Goal: Task Accomplishment & Management: Manage account settings

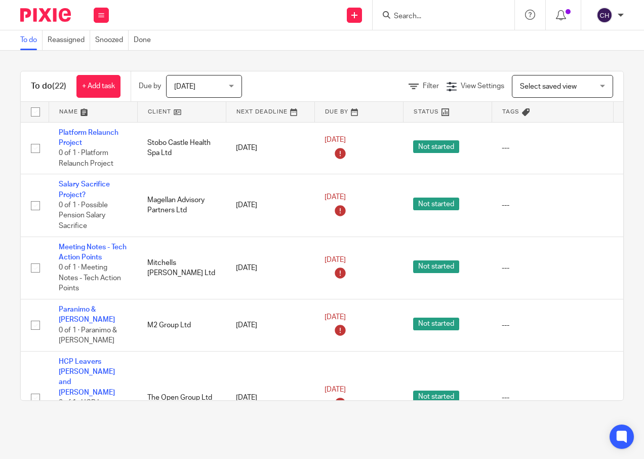
click at [417, 18] on input "Search" at bounding box center [438, 16] width 91 height 9
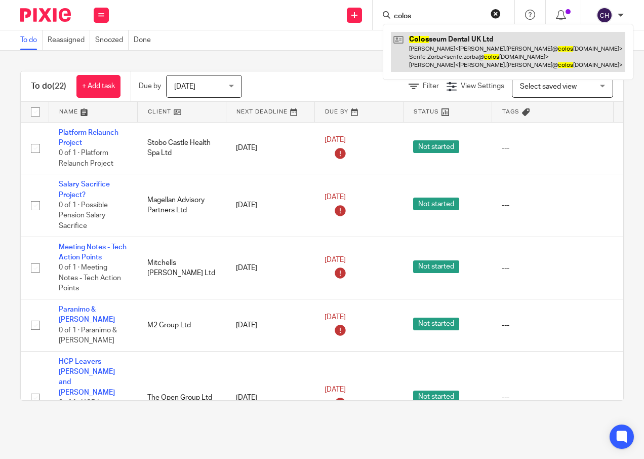
type input "colos"
click at [433, 45] on link at bounding box center [508, 52] width 235 height 40
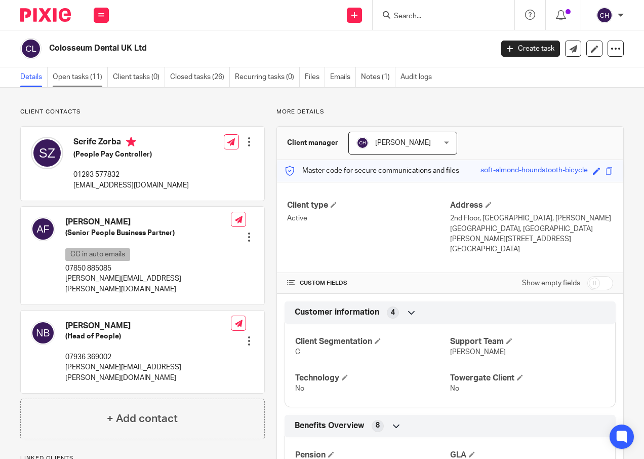
click at [88, 76] on link "Open tasks (11)" at bounding box center [80, 77] width 55 height 20
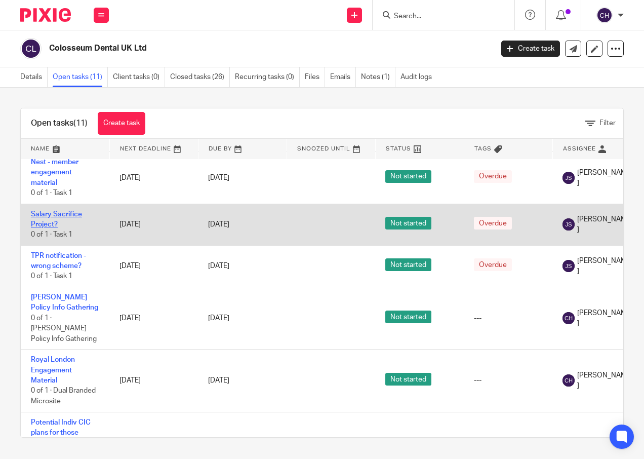
scroll to position [101, 0]
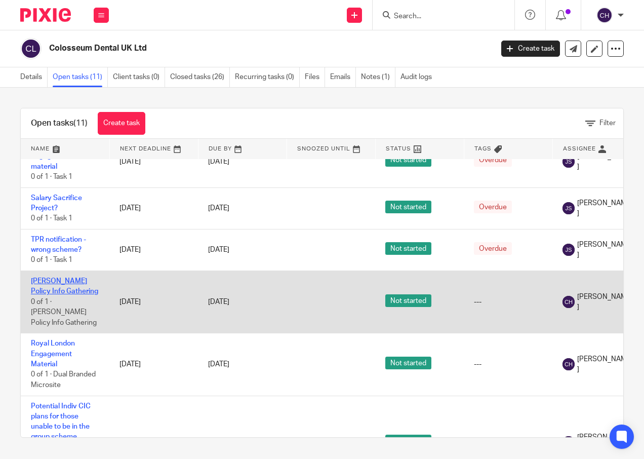
click at [47, 281] on link "[PERSON_NAME] Policy Info Gathering" at bounding box center [64, 286] width 67 height 17
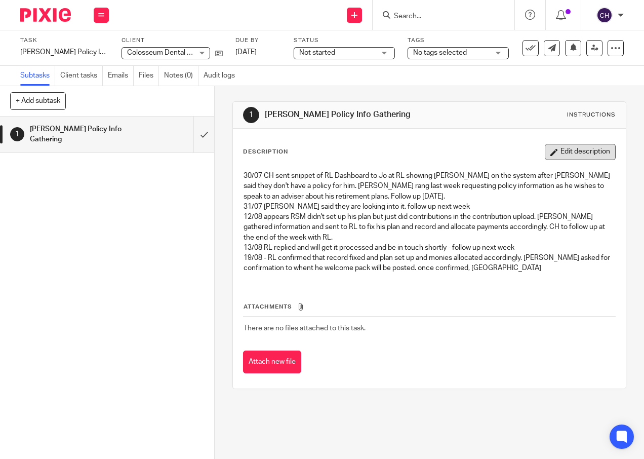
click at [561, 150] on button "Edit description" at bounding box center [580, 152] width 71 height 16
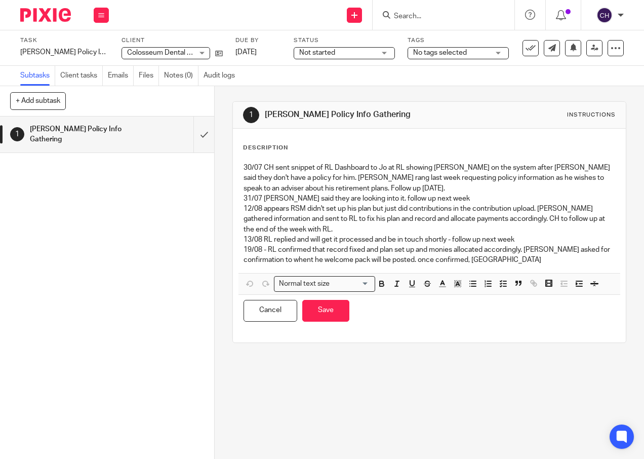
click at [527, 262] on p "19/08 - RL confirmed that record fixed and plan set up and monies allocated acc…" at bounding box center [429, 255] width 371 height 21
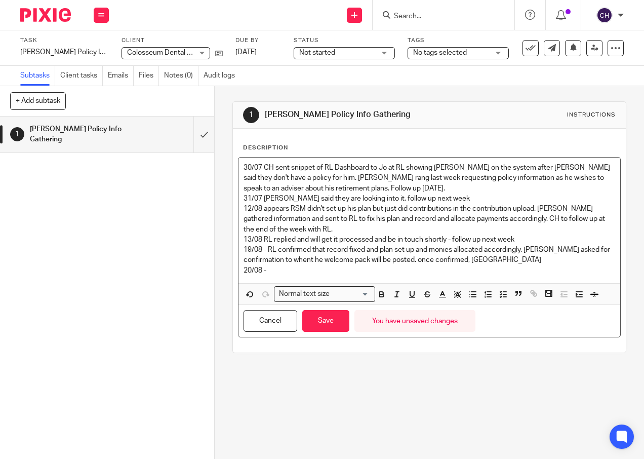
click at [261, 237] on p "13/08 RL replied and will get it processed and be in touch shortly - follow up …" at bounding box center [429, 240] width 371 height 10
click at [260, 208] on p "12/08 appears RSM didn't set up his plan but just did contributions in the cont…" at bounding box center [429, 219] width 371 height 31
click at [263, 196] on p "31/07 Jo said they are looking into it. follow up next week" at bounding box center [429, 199] width 371 height 10
click at [262, 166] on p "30/07 CH sent snippet of RL Dashboard to Jo at RL showing Claude on the system …" at bounding box center [429, 178] width 371 height 31
click at [266, 271] on p "20/08 -" at bounding box center [429, 270] width 371 height 10
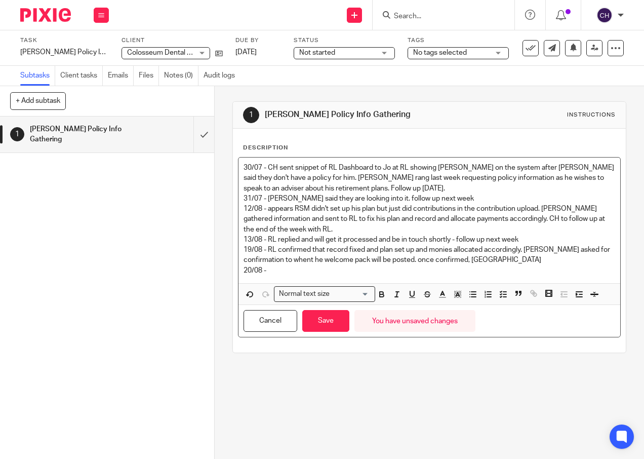
click at [306, 262] on p "19/08 - RL confirmed that record fixed and plan set up and monies allocated acc…" at bounding box center [429, 255] width 371 height 21
click at [281, 267] on p "20/08 -" at bounding box center [429, 270] width 371 height 10
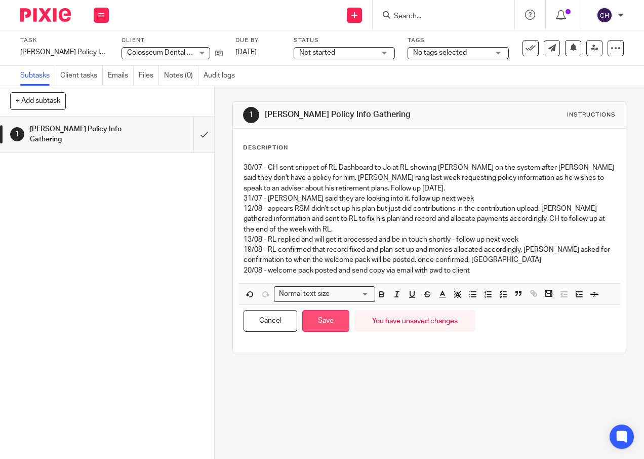
click at [321, 319] on button "Save" at bounding box center [325, 321] width 47 height 22
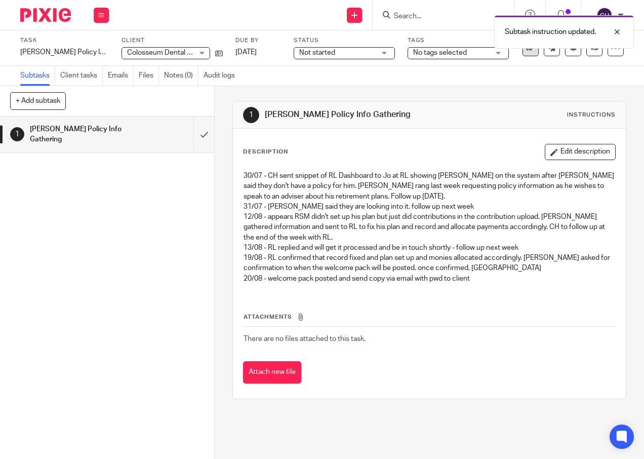
click at [526, 52] on icon at bounding box center [531, 48] width 10 height 10
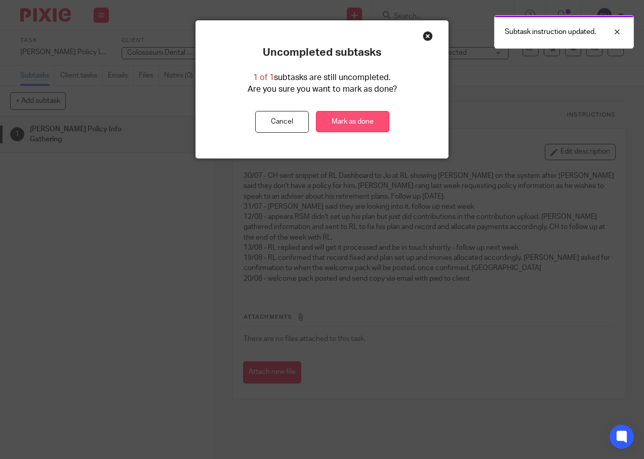
click at [347, 122] on link "Mark as done" at bounding box center [352, 122] width 73 height 22
